Goal: Information Seeking & Learning: Learn about a topic

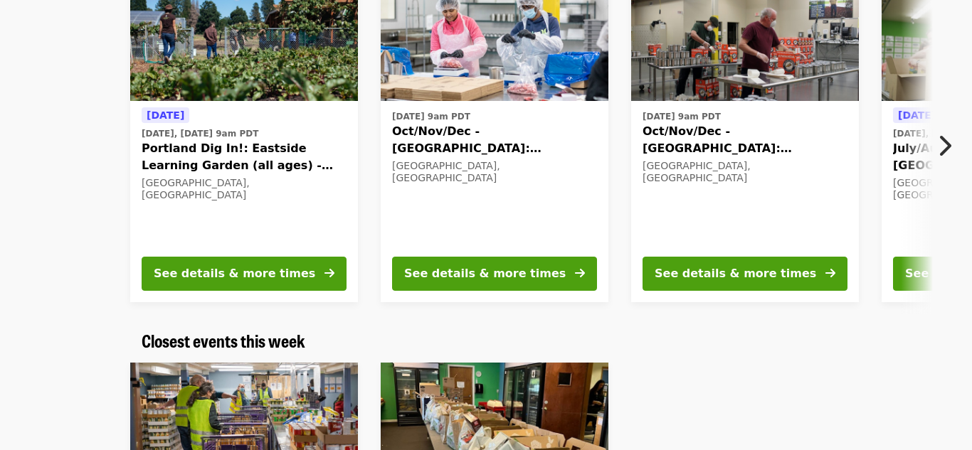
scroll to position [182, 0]
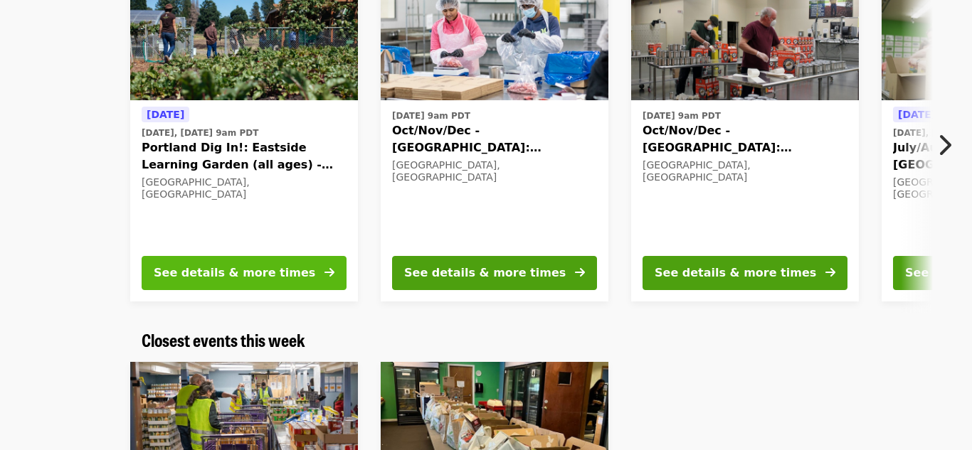
click at [320, 272] on button "See details & more times" at bounding box center [244, 273] width 205 height 34
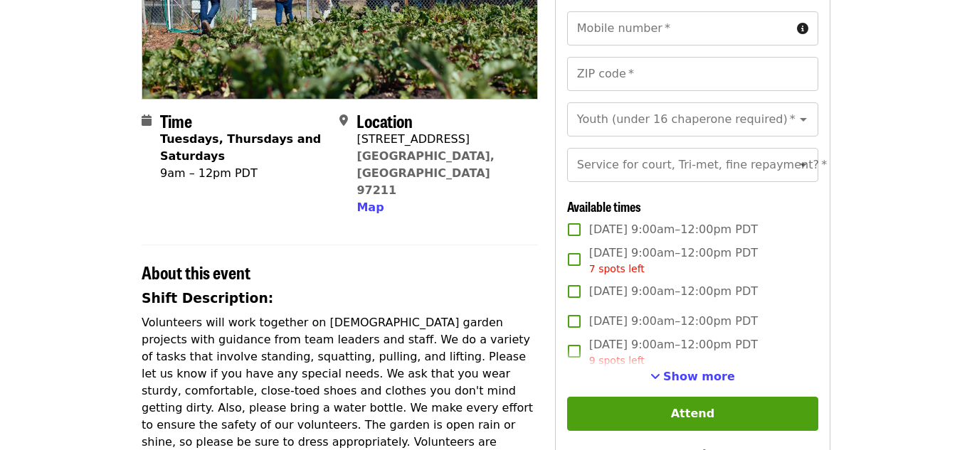
click at [320, 314] on p "Volunteers will work together on seasonal garden projects with guidance from te…" at bounding box center [340, 391] width 396 height 154
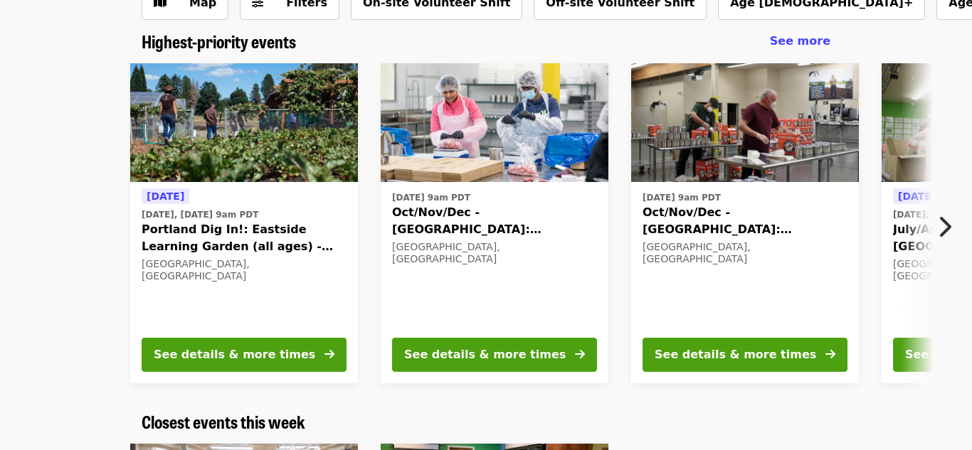
scroll to position [105, 0]
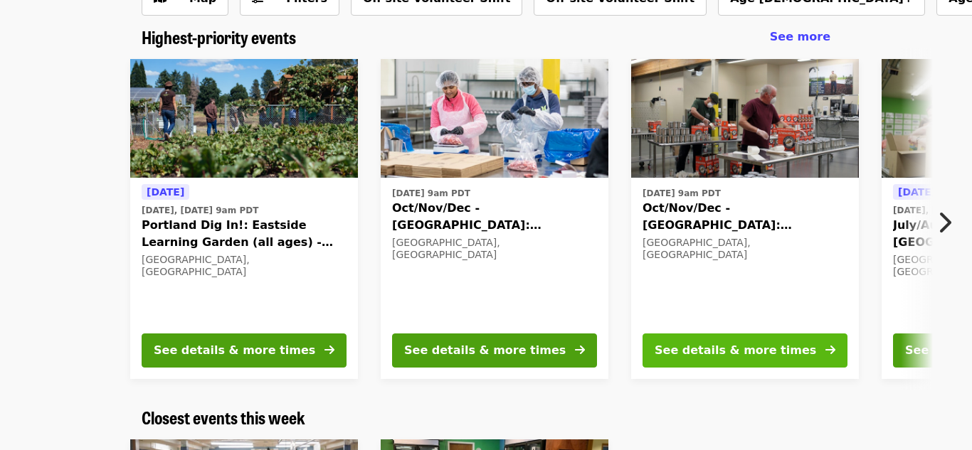
click at [750, 350] on div "See details & more times" at bounding box center [734, 350] width 161 height 17
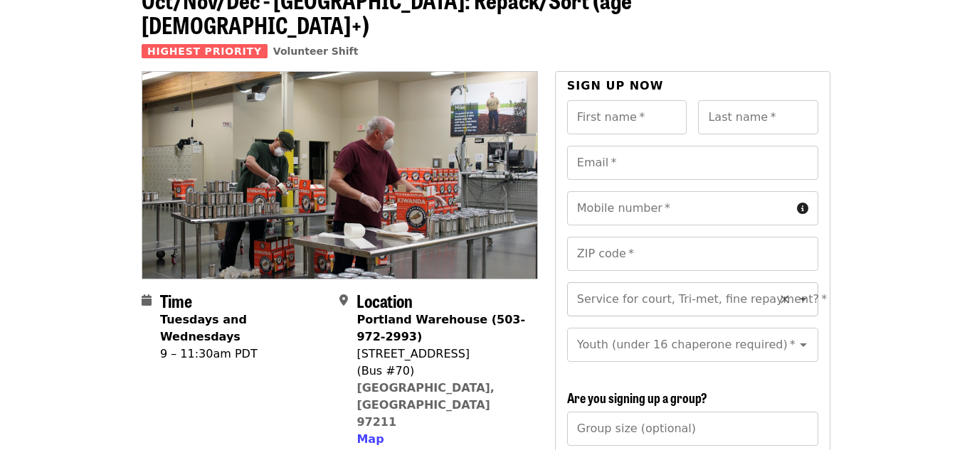
scroll to position [84, 0]
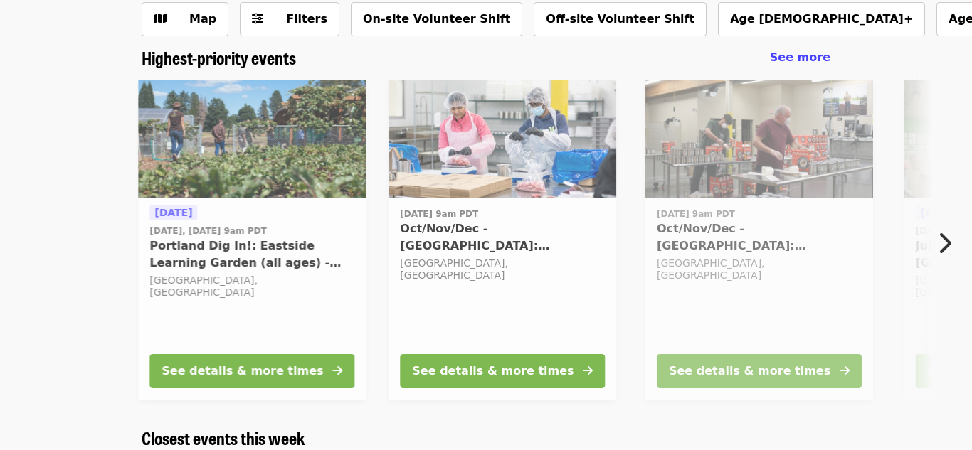
scroll to position [105, 0]
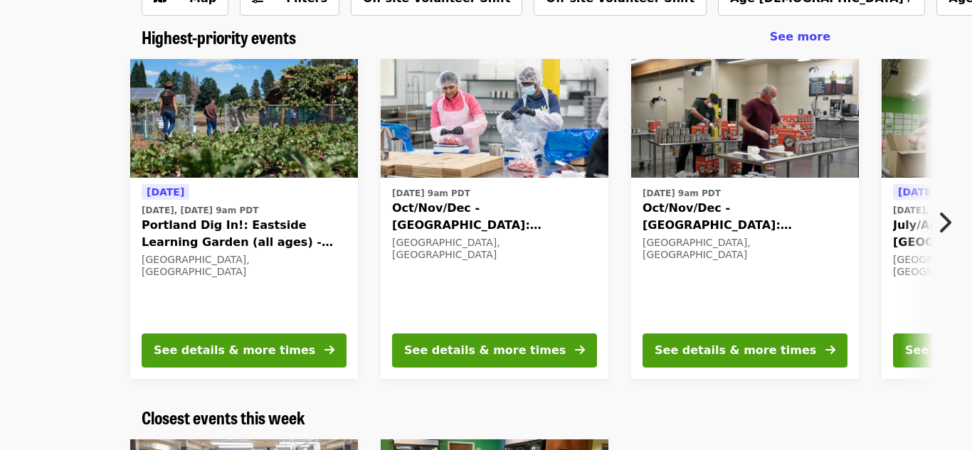
click at [942, 229] on icon "chevron-right icon" at bounding box center [944, 222] width 14 height 27
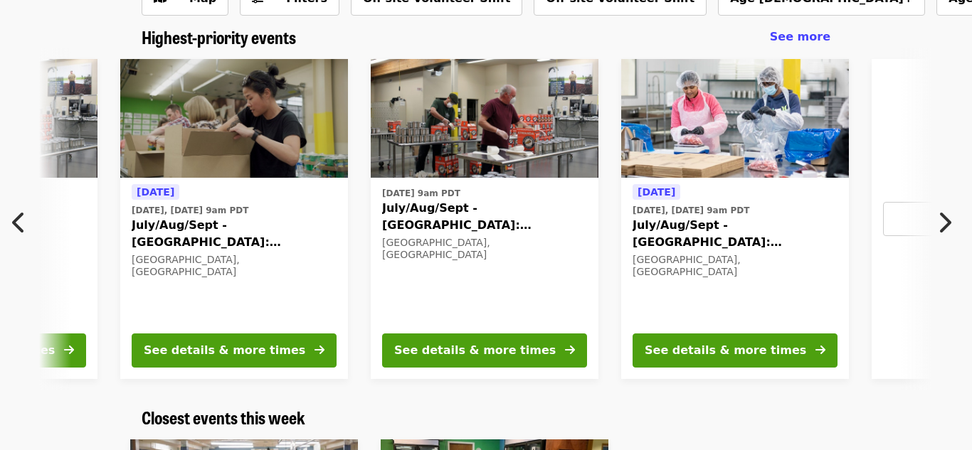
scroll to position [0, 765]
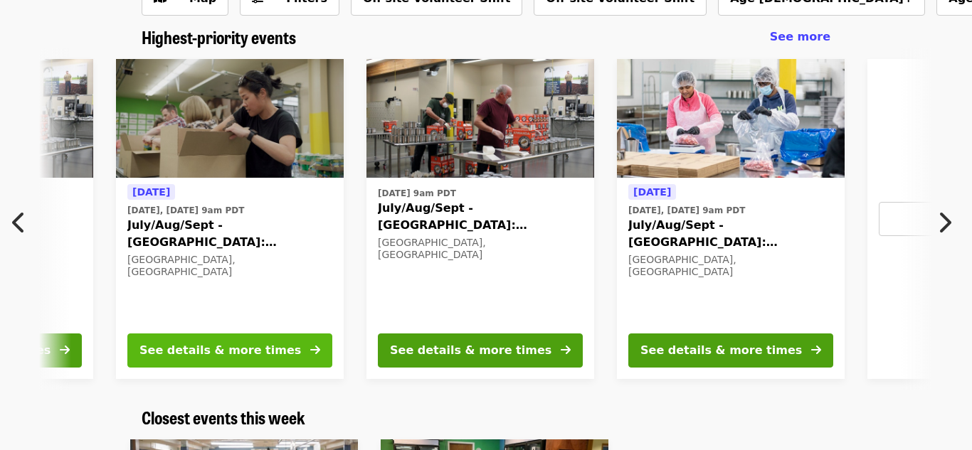
click at [270, 363] on button "See details & more times" at bounding box center [229, 351] width 205 height 34
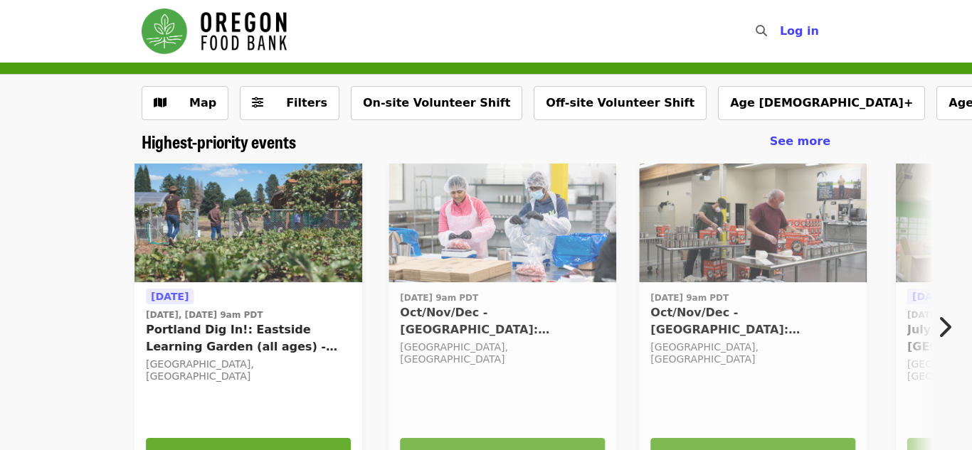
scroll to position [105, 0]
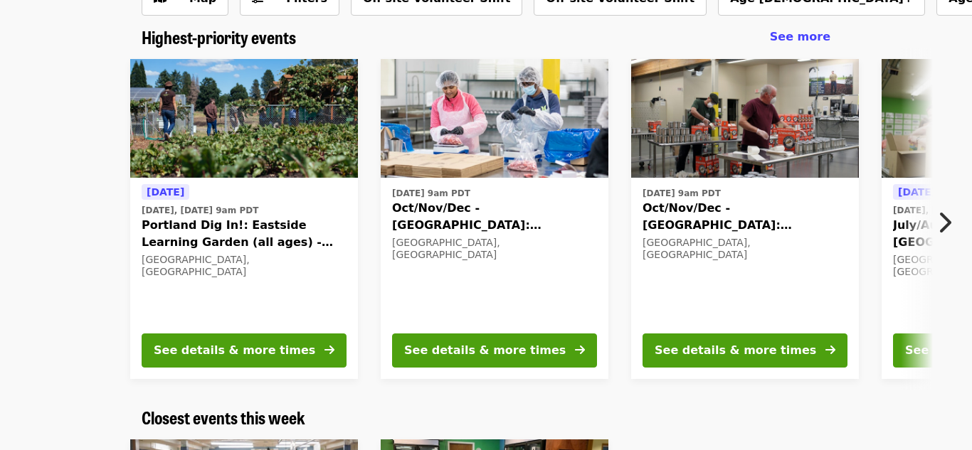
click at [942, 228] on icon "chevron-right icon" at bounding box center [944, 222] width 14 height 27
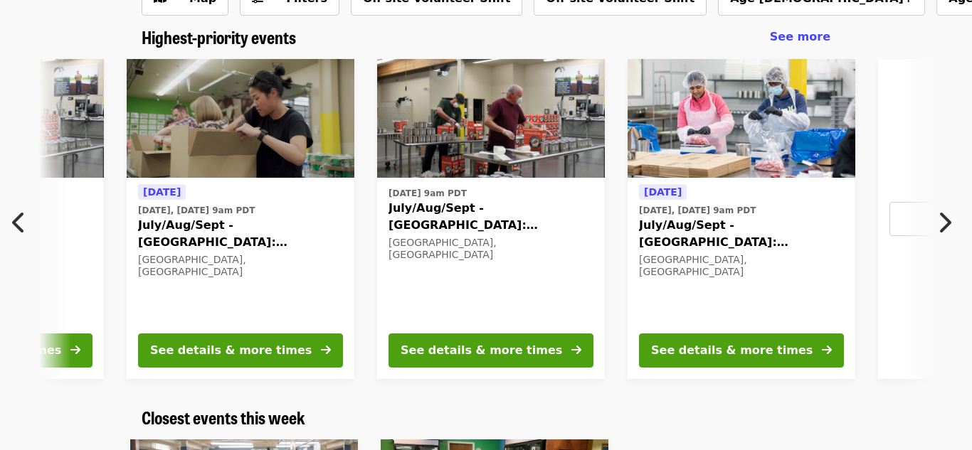
scroll to position [0, 765]
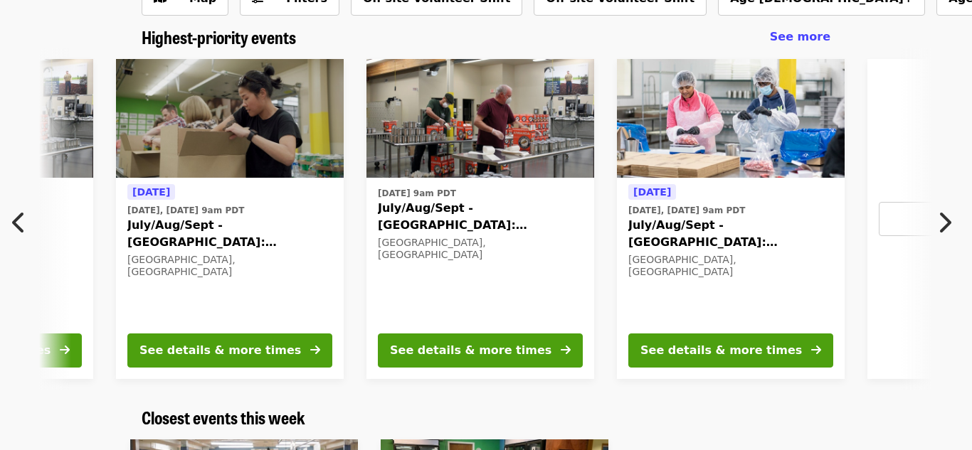
click at [945, 221] on icon "chevron-right icon" at bounding box center [944, 222] width 14 height 27
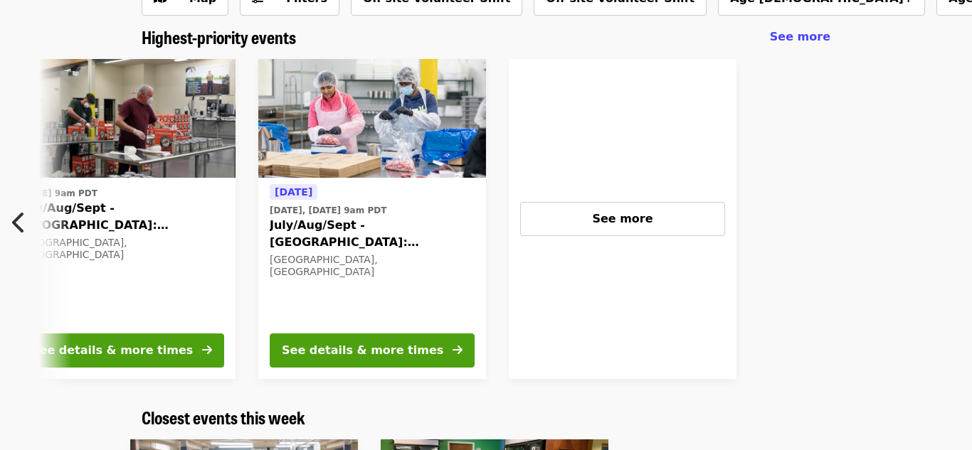
scroll to position [0, 1127]
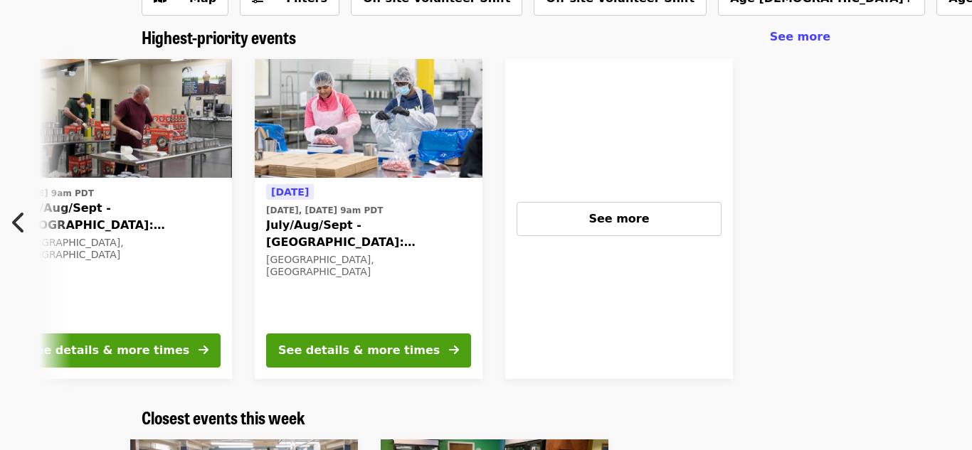
click at [14, 229] on icon "chevron-left icon" at bounding box center [19, 222] width 14 height 27
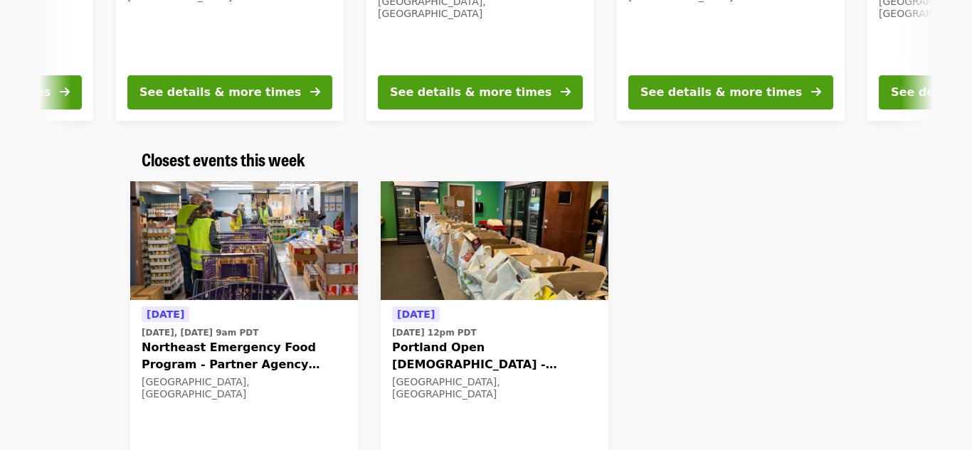
scroll to position [0, 0]
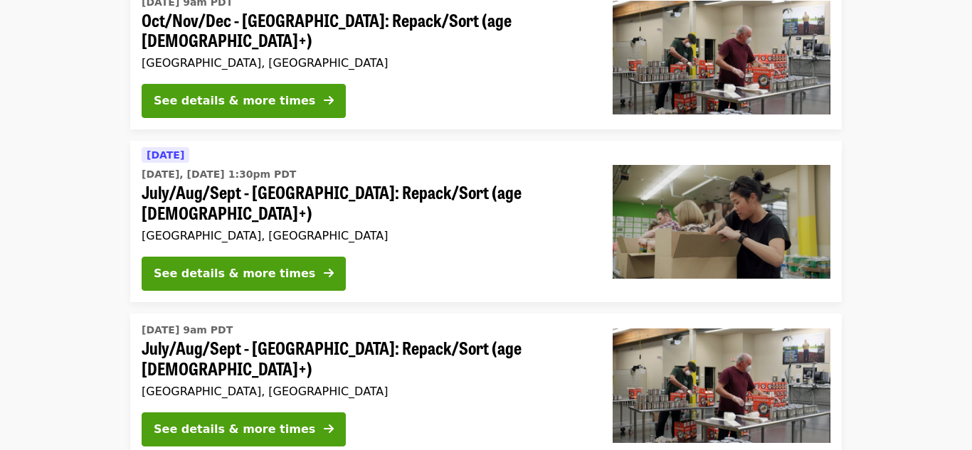
scroll to position [334, 0]
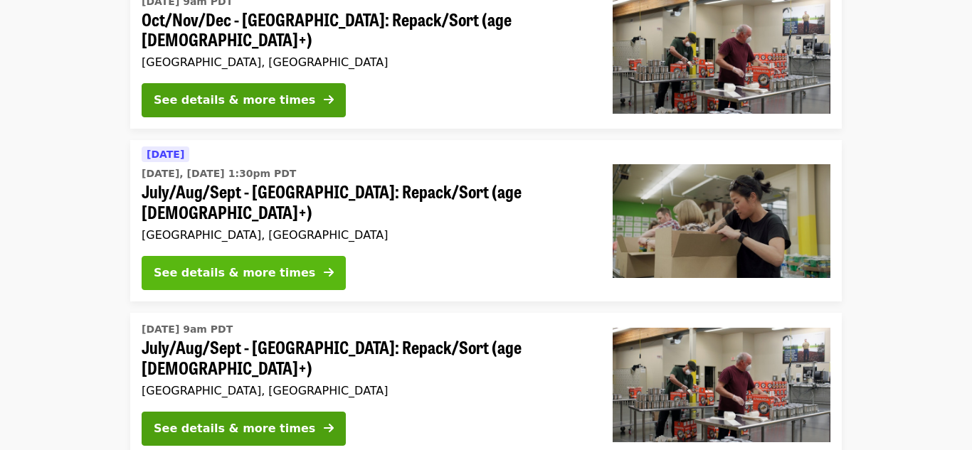
click at [230, 265] on div "See details & more times" at bounding box center [234, 273] width 161 height 17
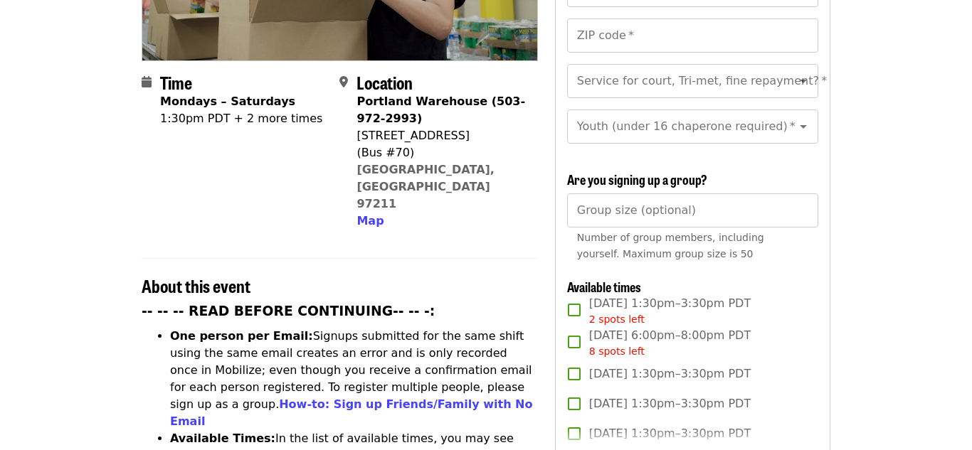
scroll to position [307, 0]
